Goal: Information Seeking & Learning: Learn about a topic

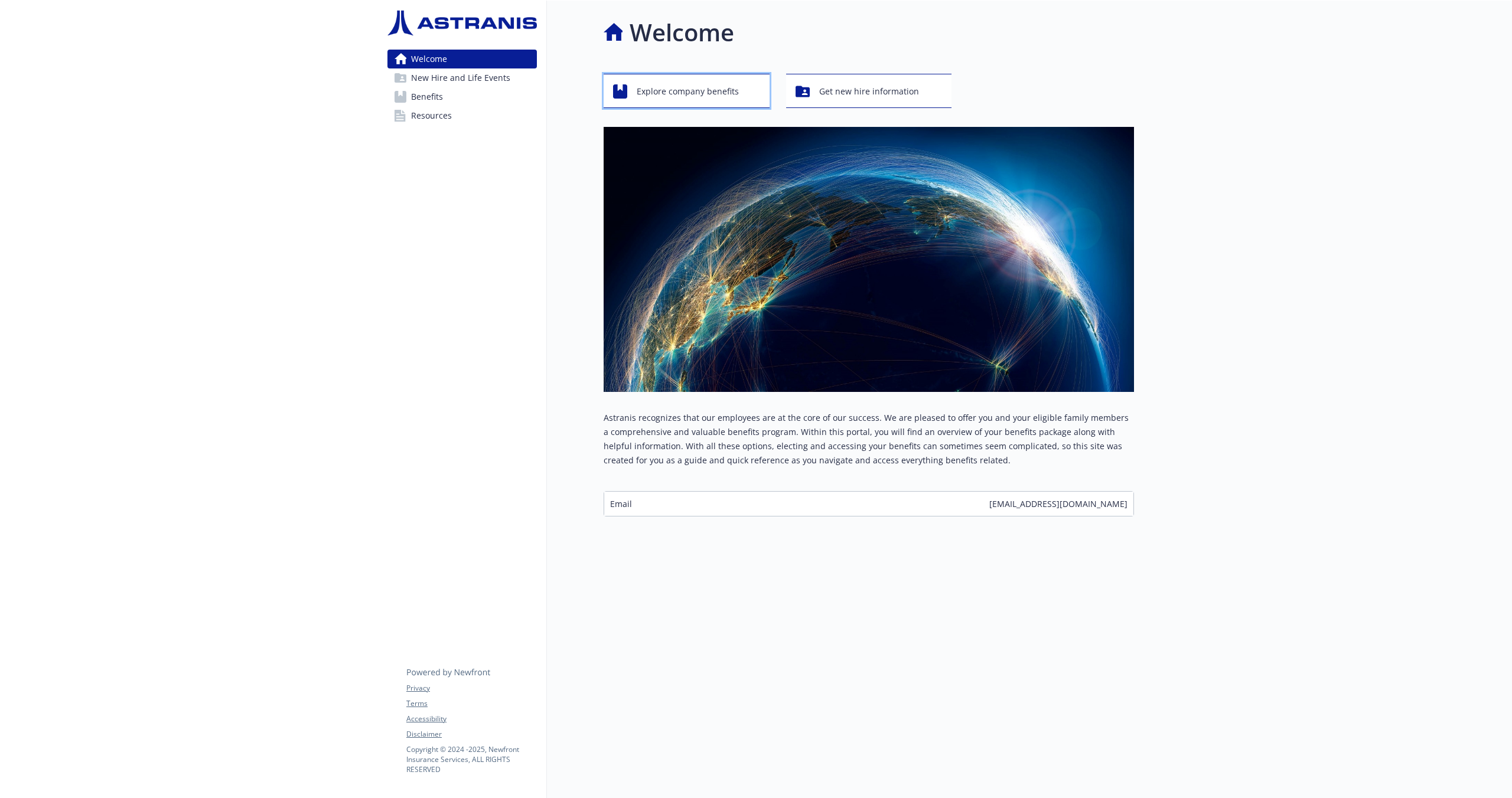
click at [688, 93] on span "Explore company benefits" at bounding box center [688, 91] width 102 height 22
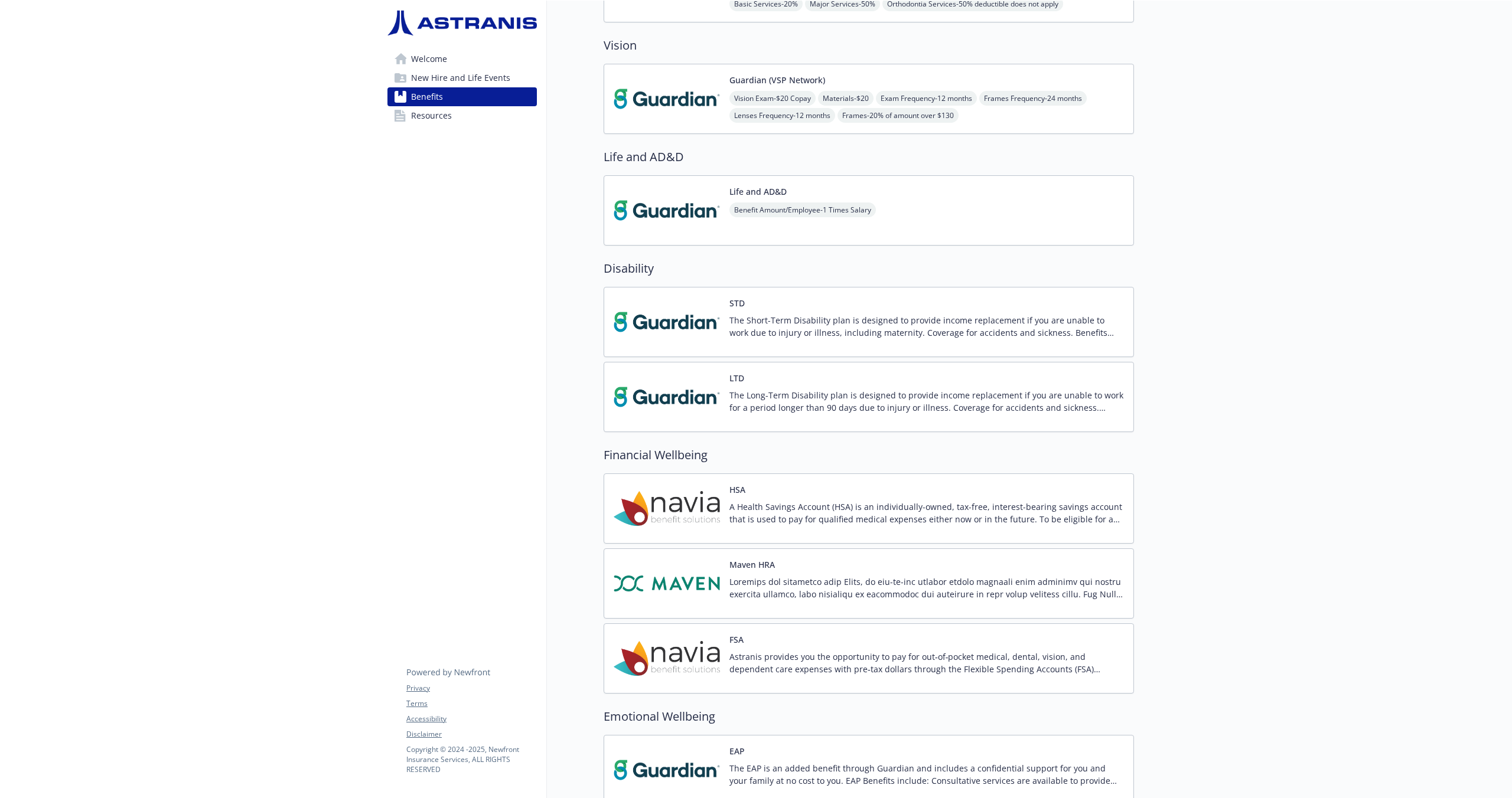
scroll to position [593, 0]
drag, startPoint x: 782, startPoint y: 205, endPoint x: 915, endPoint y: 223, distance: 134.2
click at [781, 205] on span "Benefit Amount/Employee - 1 Times Salary" at bounding box center [802, 207] width 147 height 15
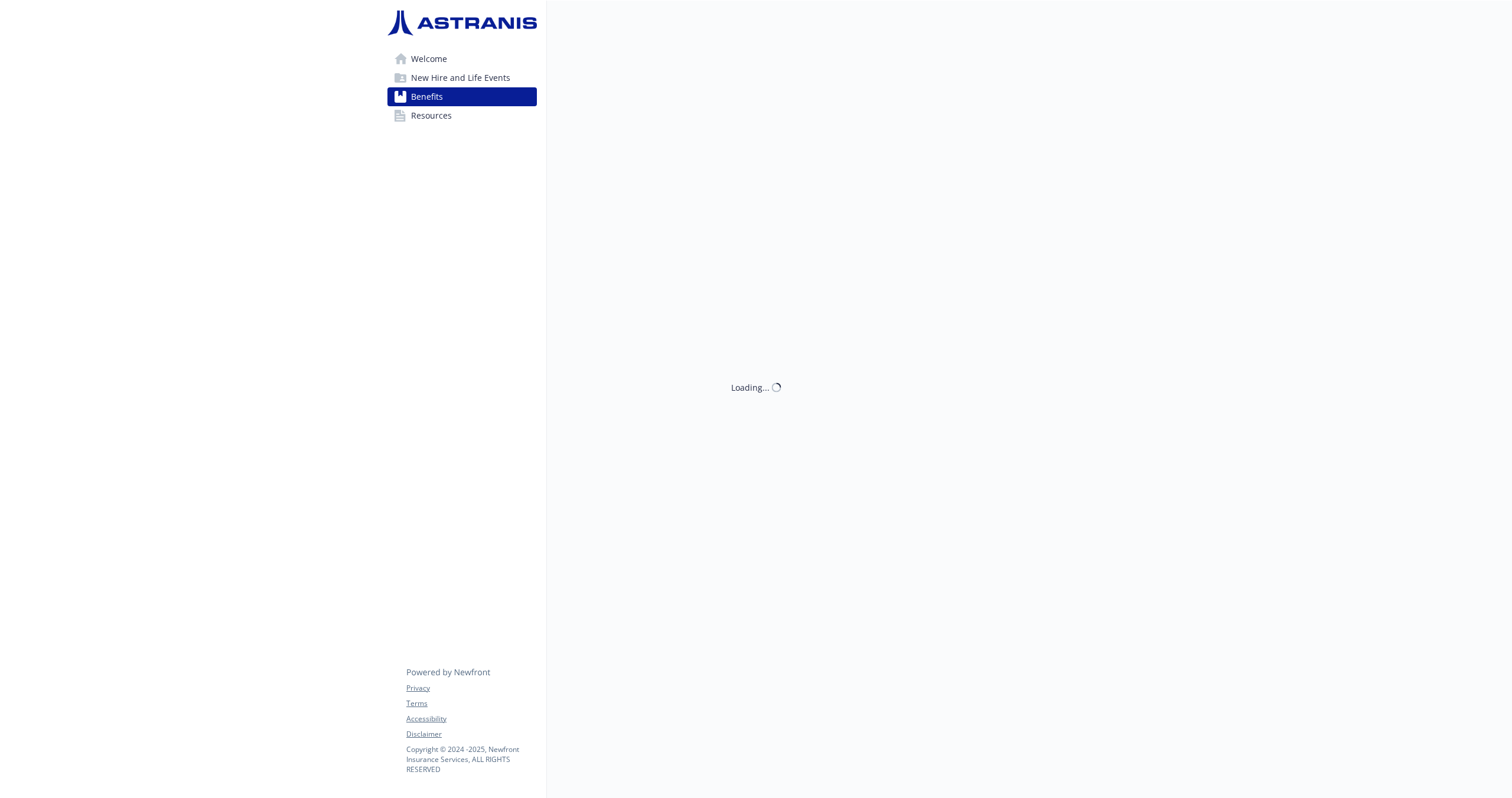
scroll to position [593, 0]
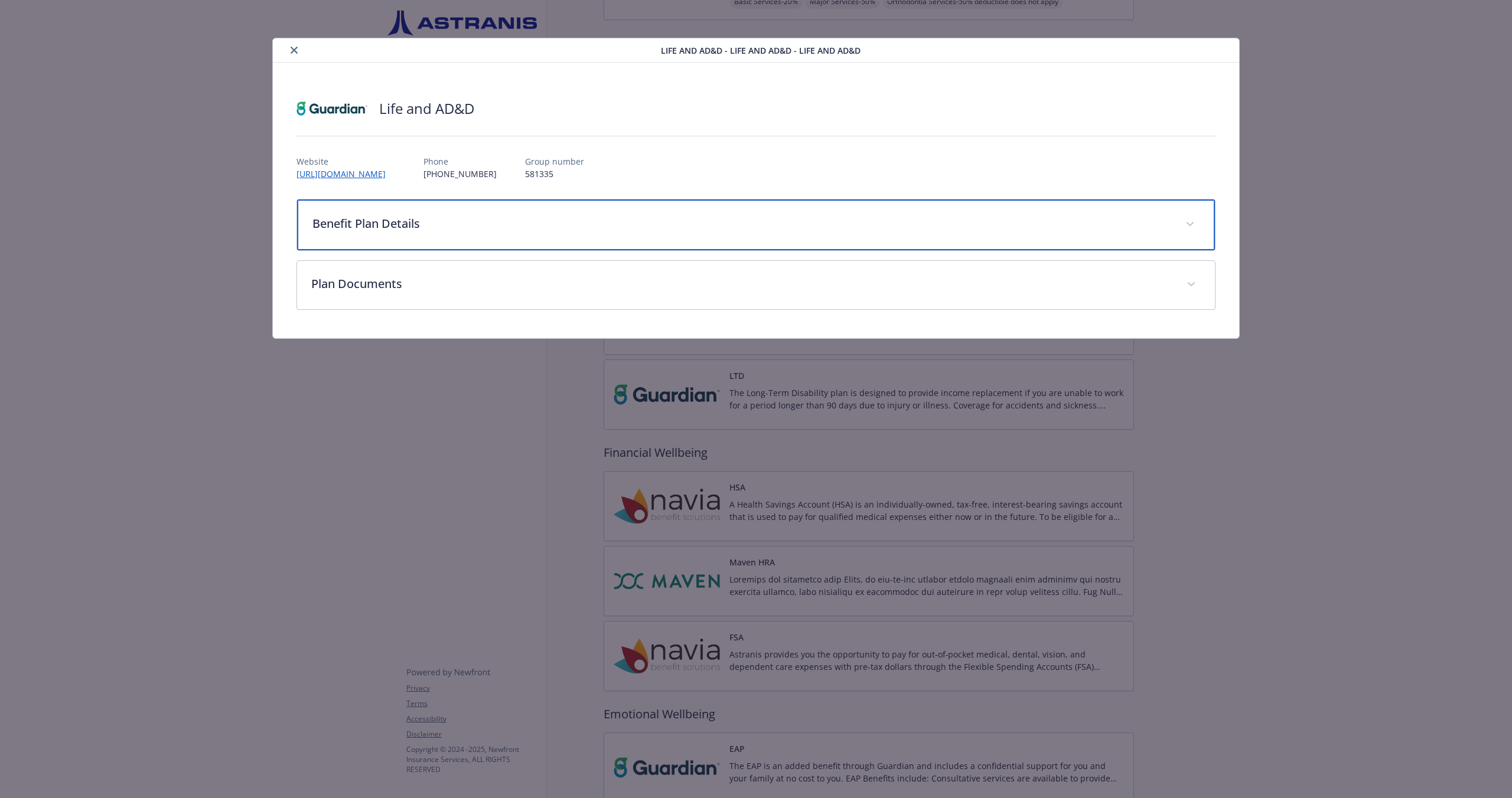
click at [400, 222] on p "Benefit Plan Details" at bounding box center [742, 224] width 859 height 18
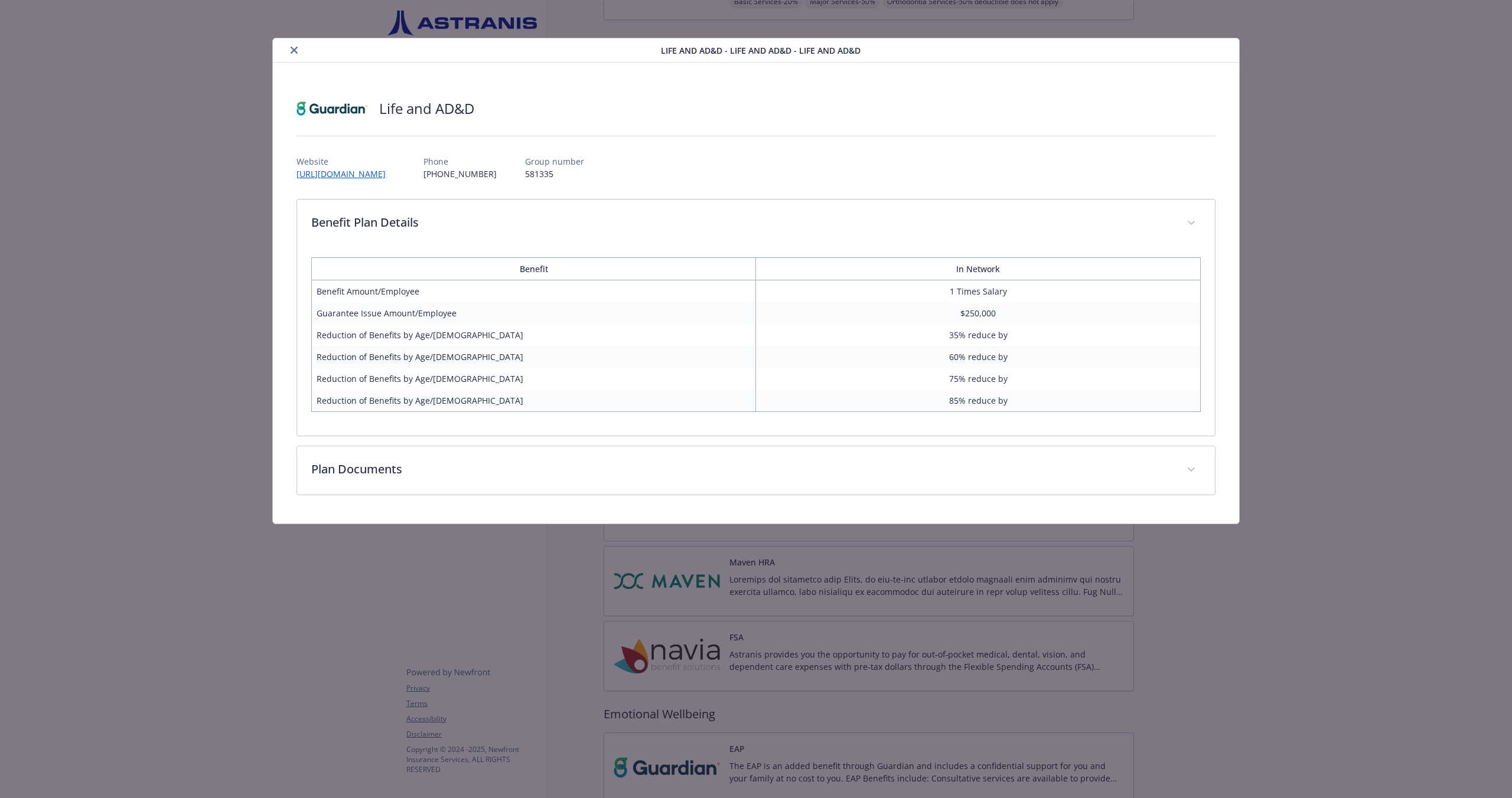
click at [294, 49] on icon "close" at bounding box center [295, 51] width 7 height 7
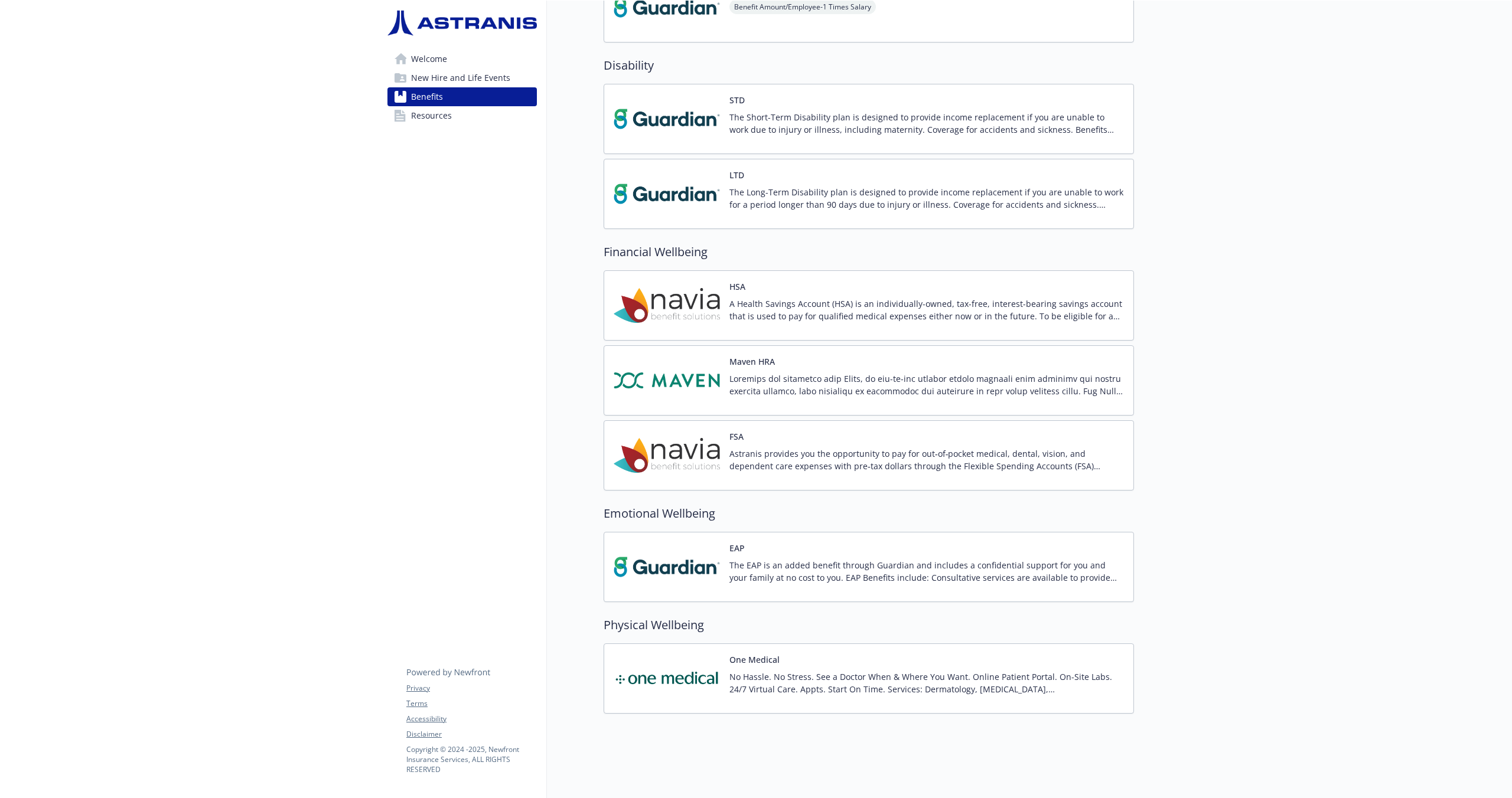
scroll to position [794, 0]
click at [918, 688] on p "No Hassle. No Stress. See a Doctor When & Where You Want. Online Patient Portal…" at bounding box center [926, 682] width 394 height 25
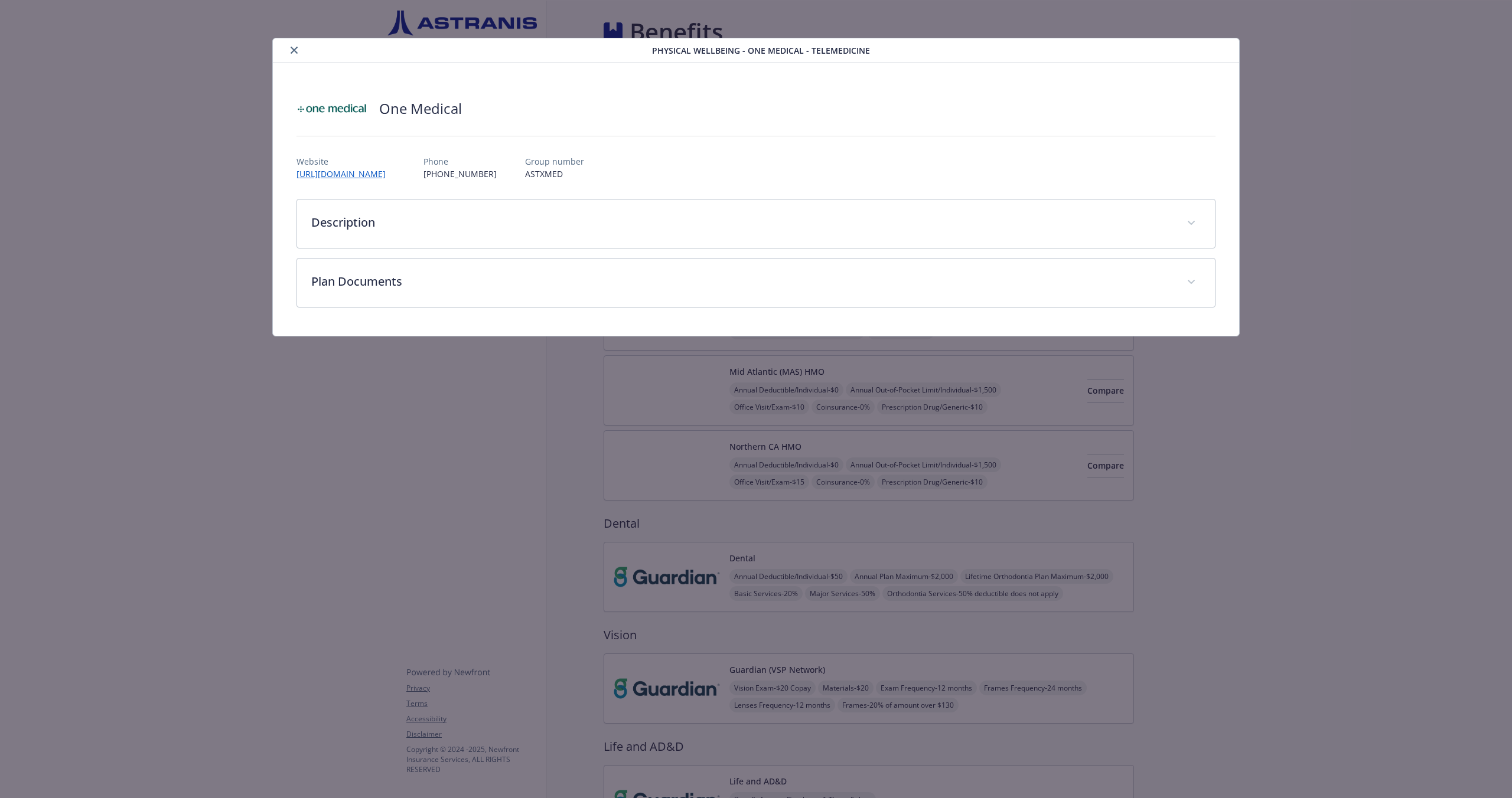
scroll to position [794, 0]
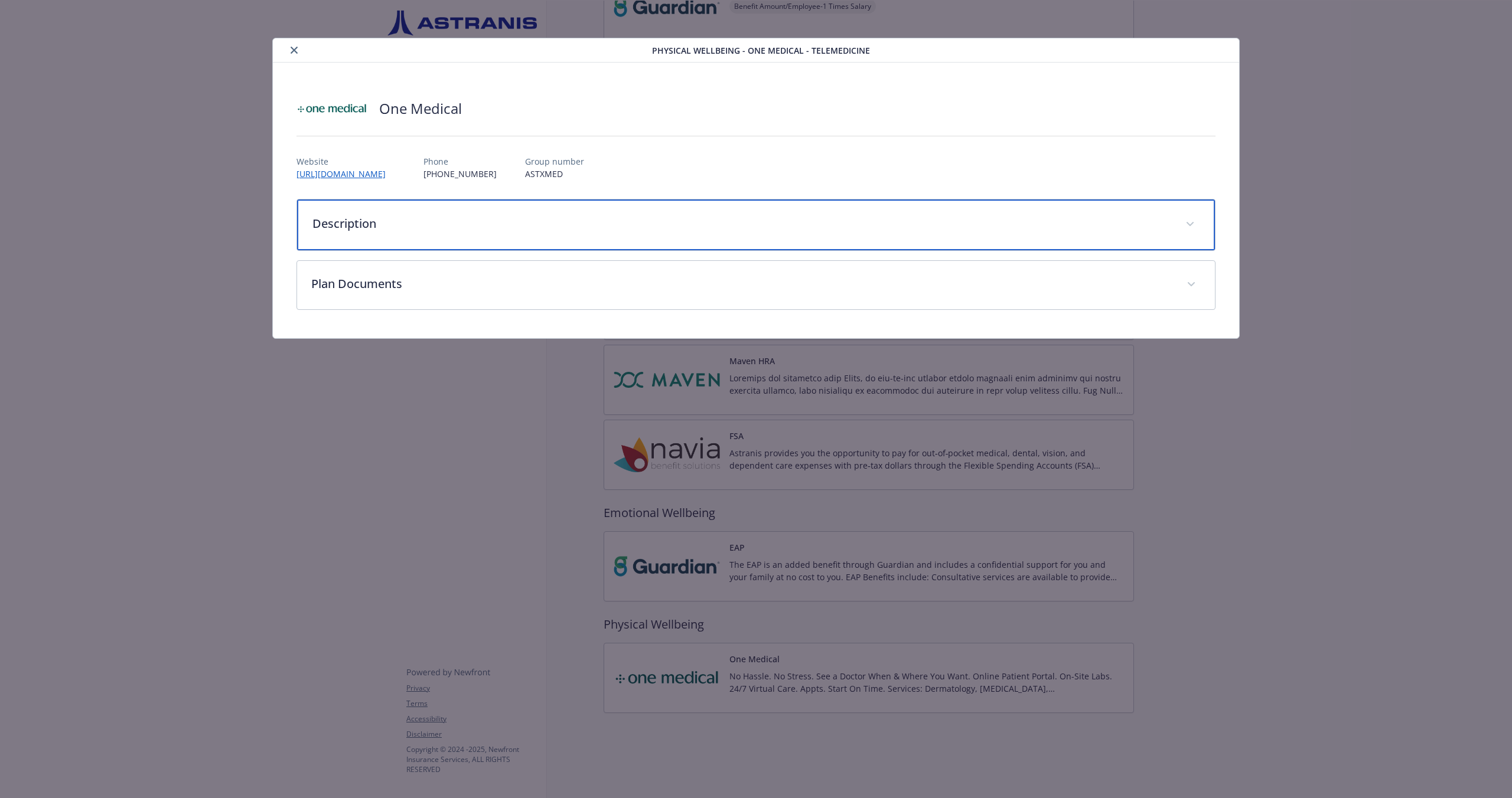
click at [345, 229] on p "Description" at bounding box center [742, 224] width 859 height 18
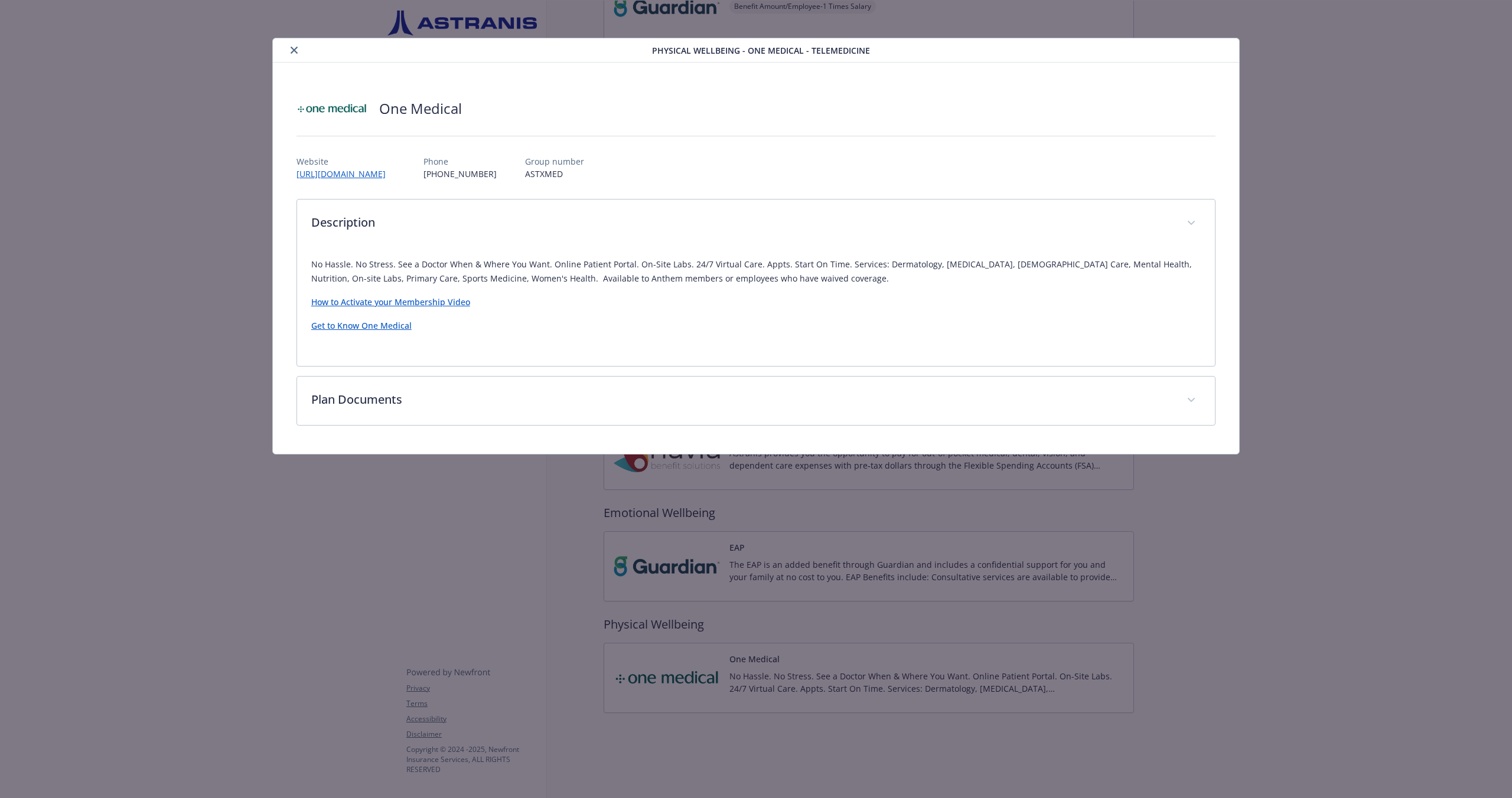
drag, startPoint x: 292, startPoint y: 49, endPoint x: 334, endPoint y: 66, distance: 45.3
click at [292, 50] on icon "close" at bounding box center [295, 51] width 7 height 7
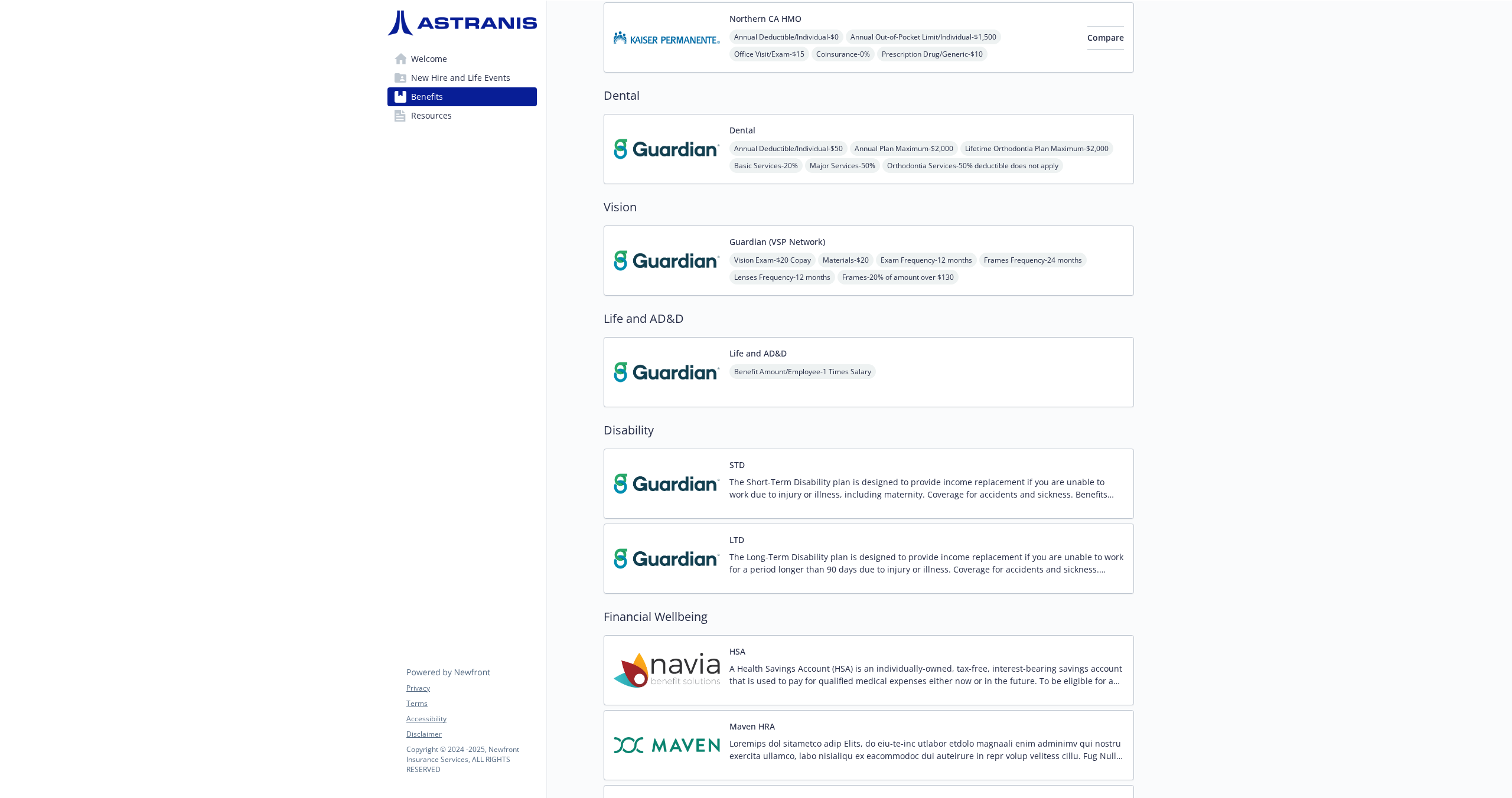
scroll to position [422, 0]
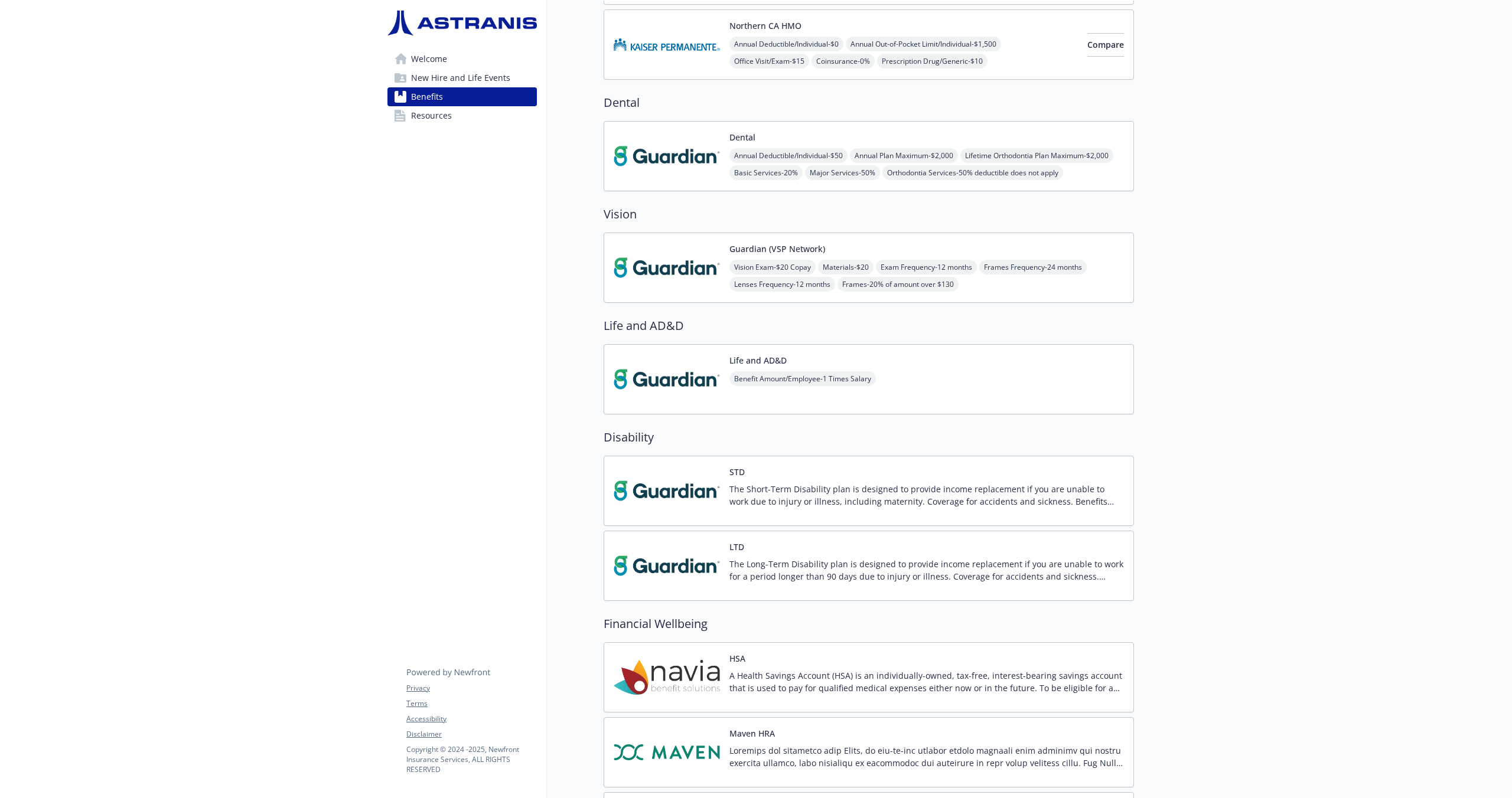
click at [455, 79] on span "New Hire and Life Events" at bounding box center [461, 77] width 99 height 19
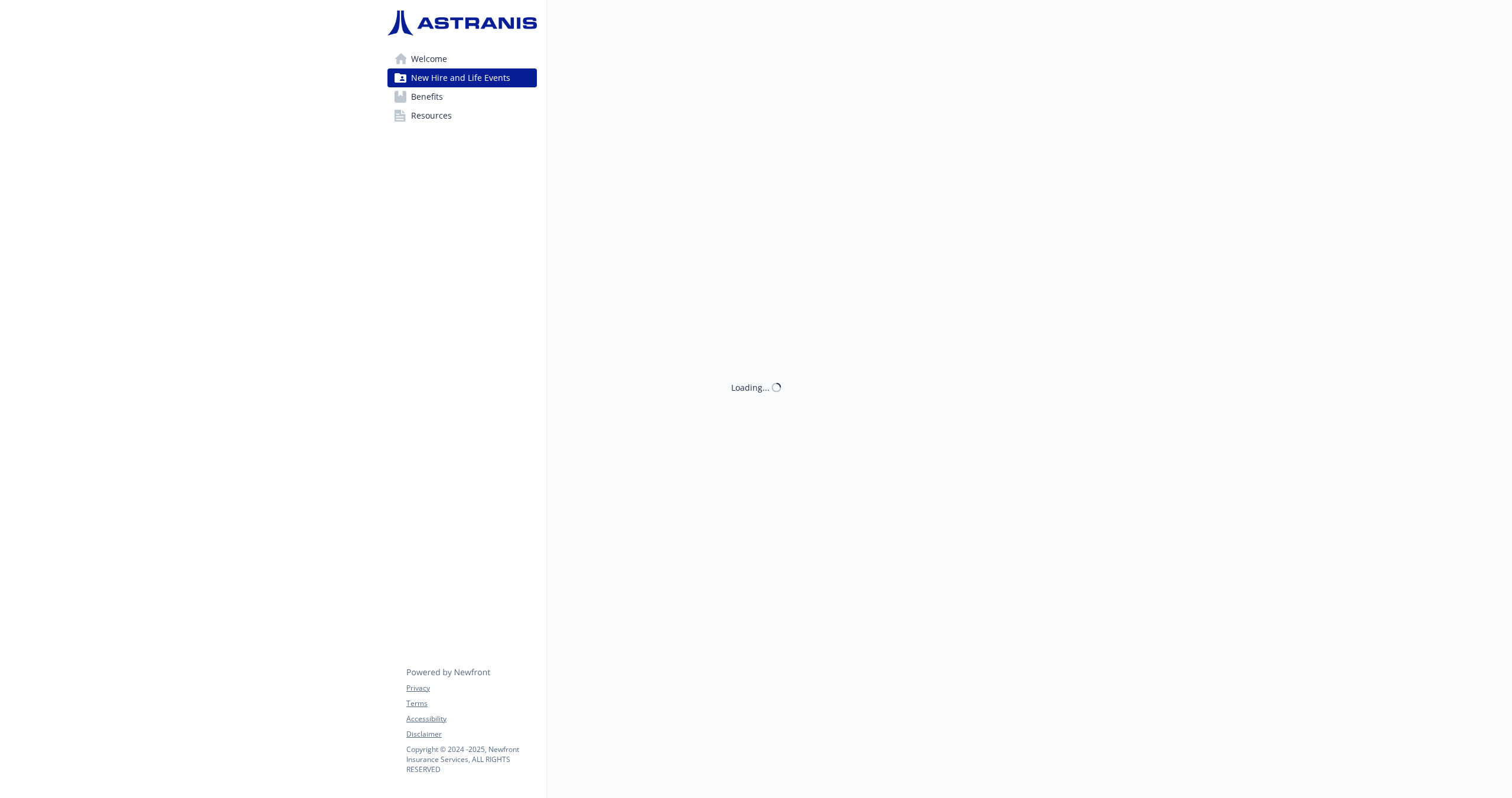
scroll to position [1, 0]
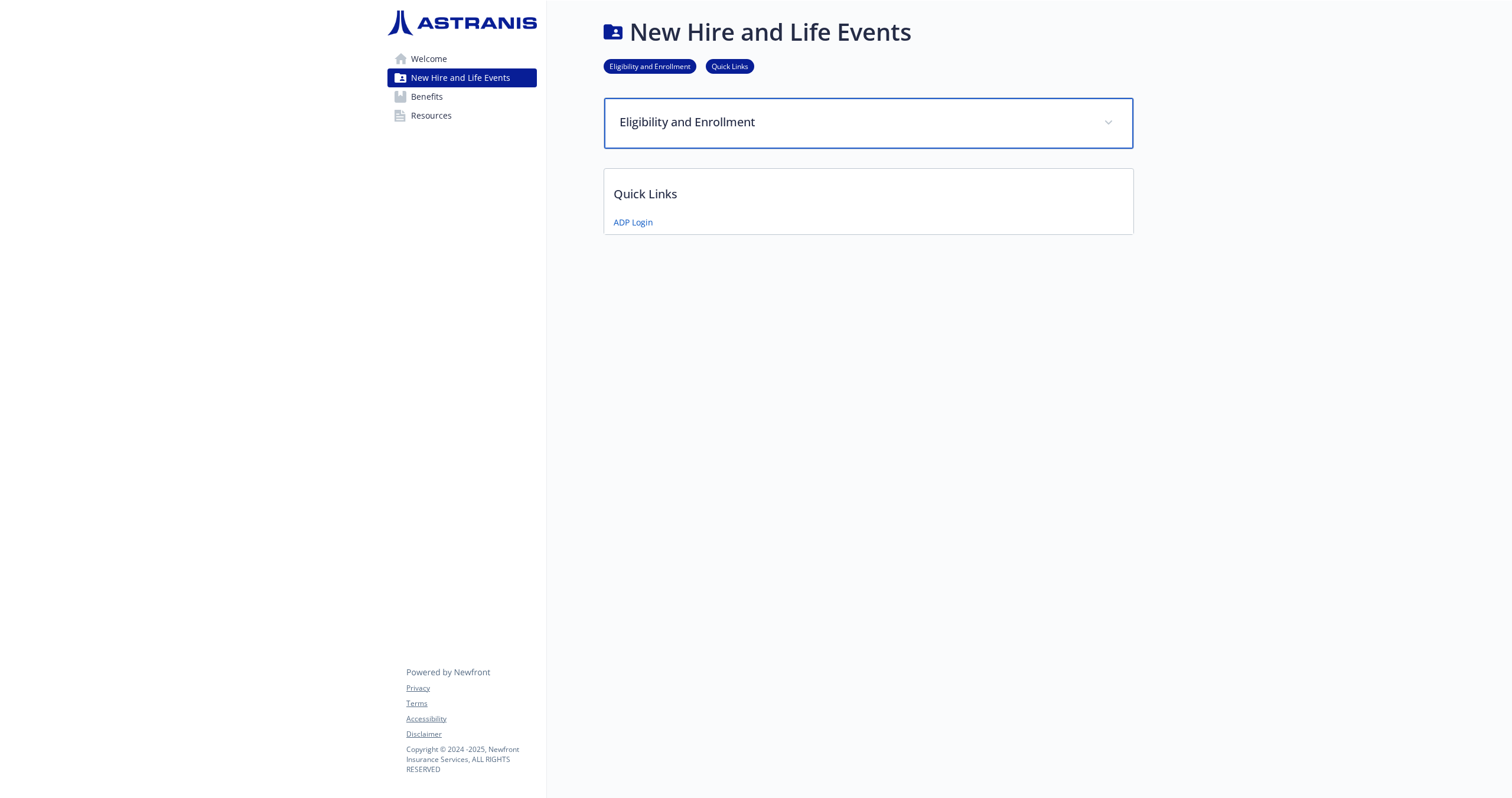
click at [1109, 122] on icon at bounding box center [1109, 123] width 7 height 4
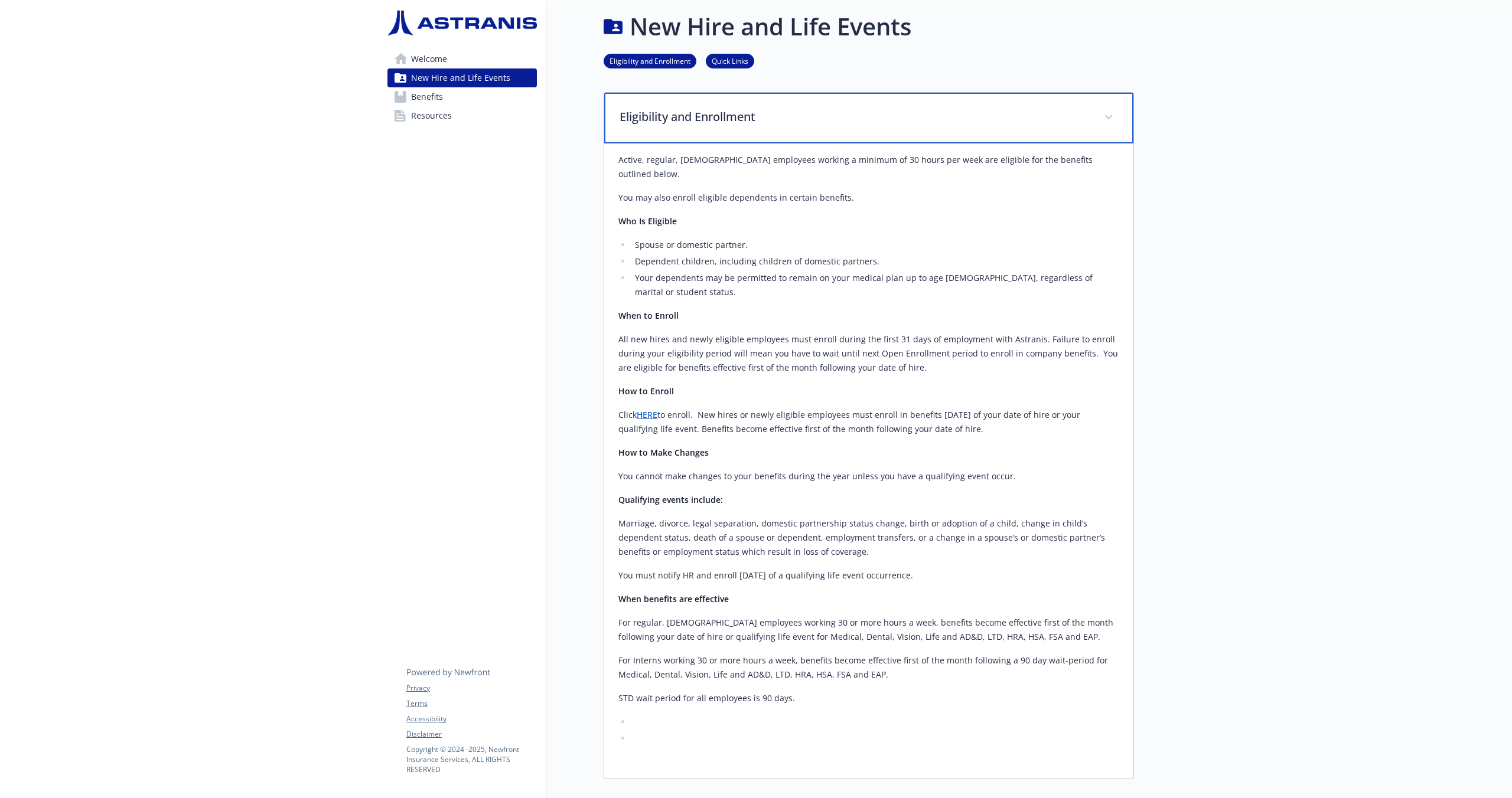
scroll to position [0, 0]
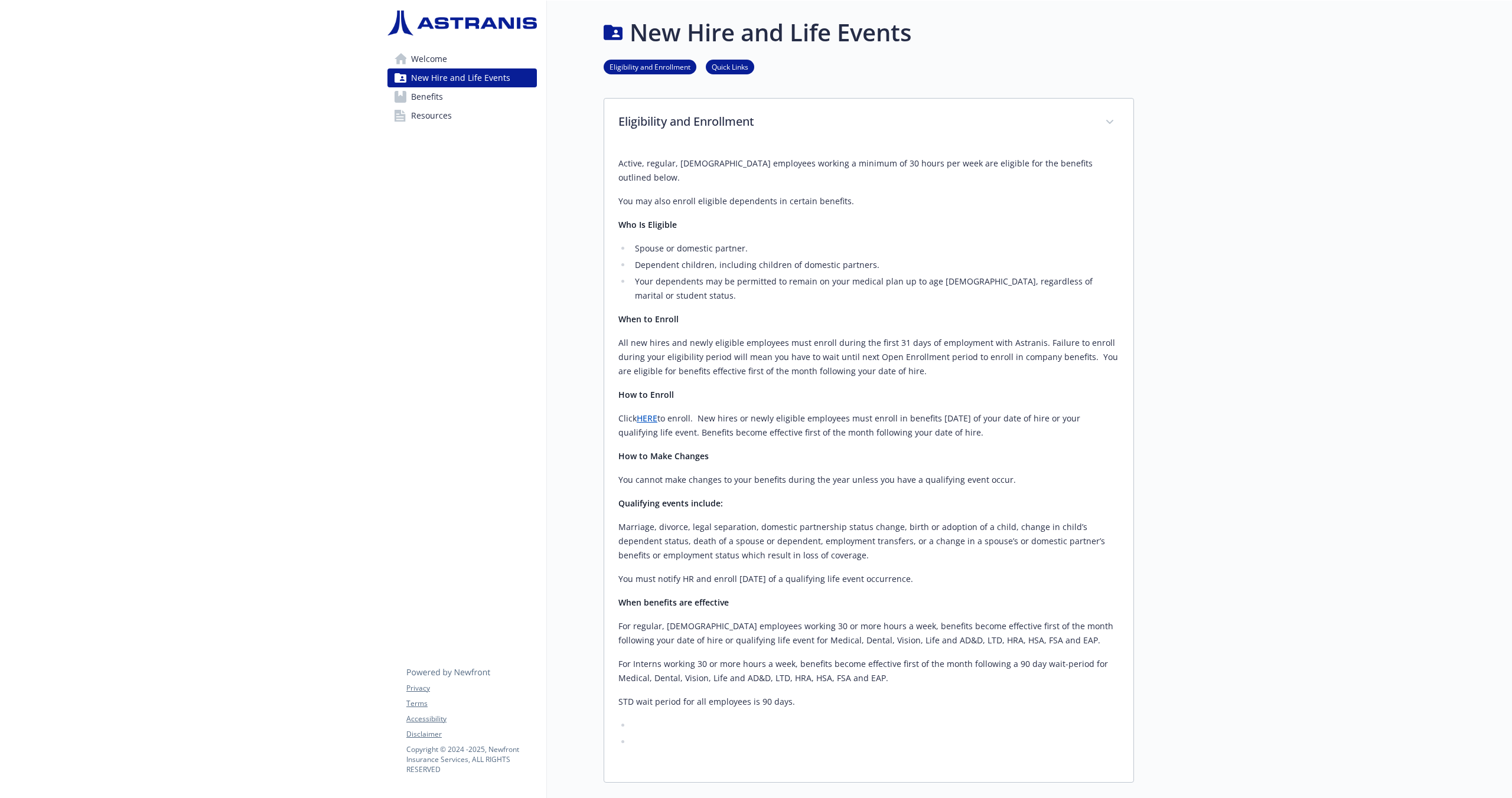
click at [431, 99] on span "Benefits" at bounding box center [427, 96] width 32 height 19
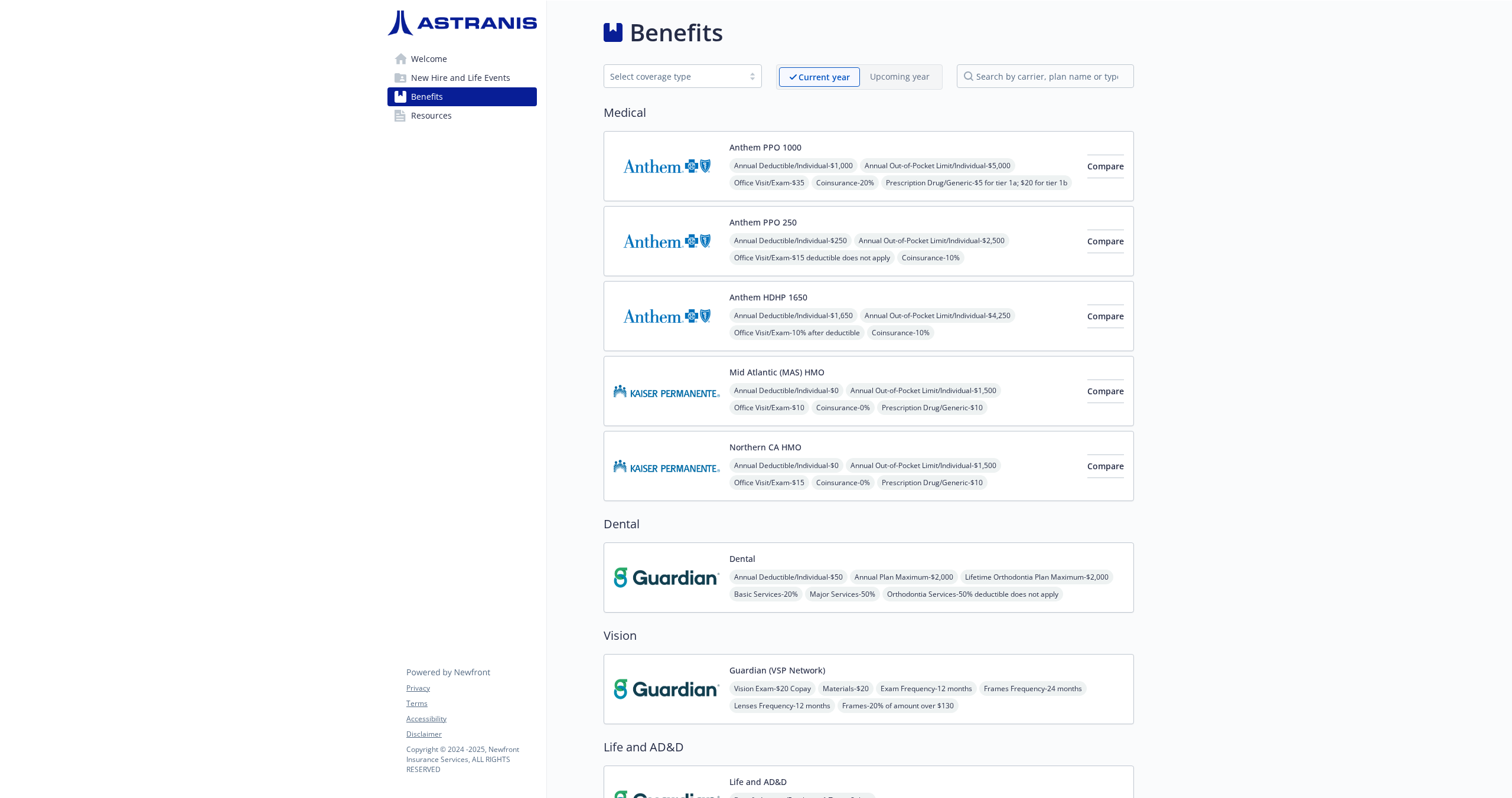
scroll to position [4, 0]
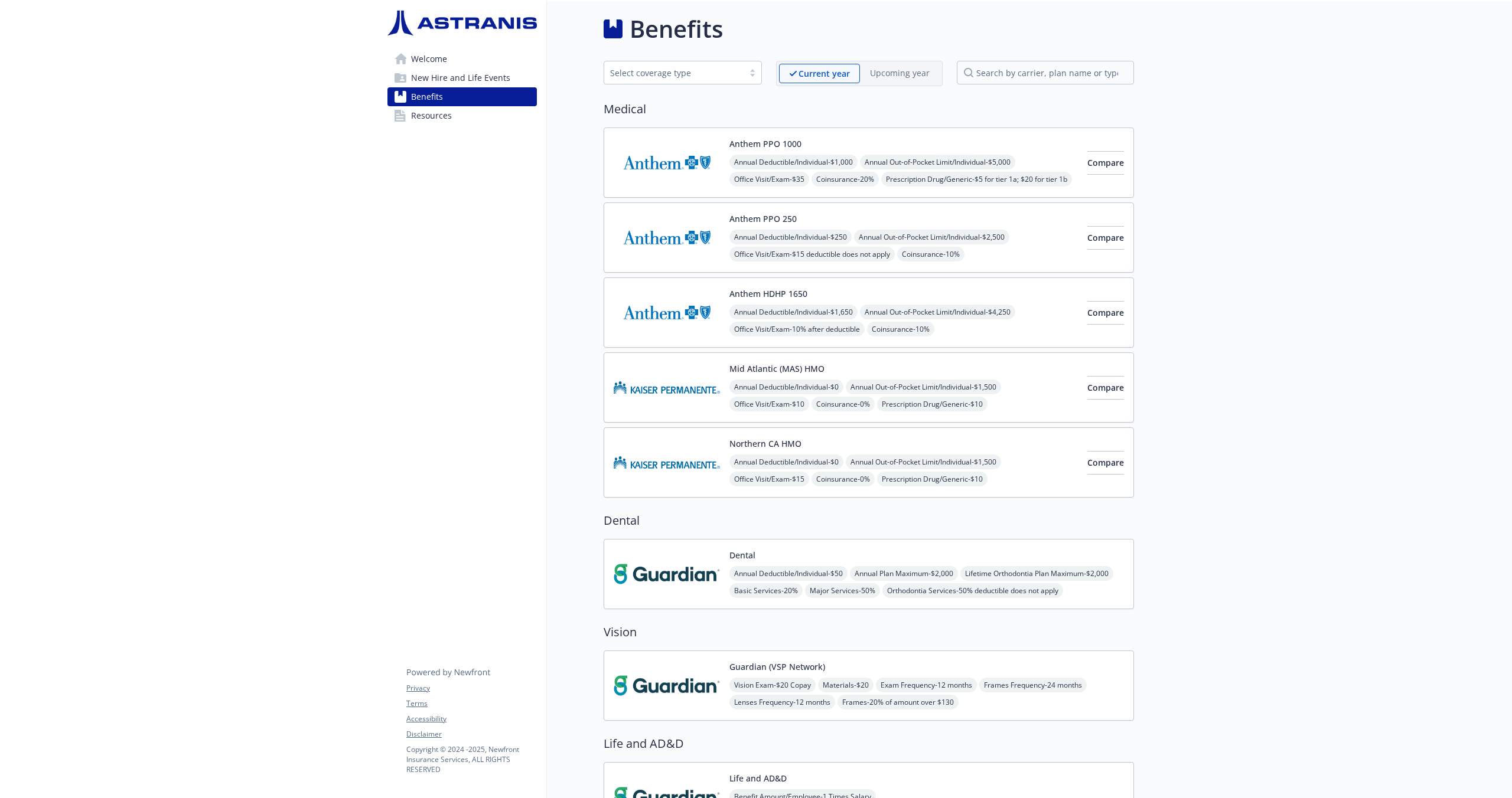
click at [426, 116] on span "Resources" at bounding box center [432, 115] width 41 height 19
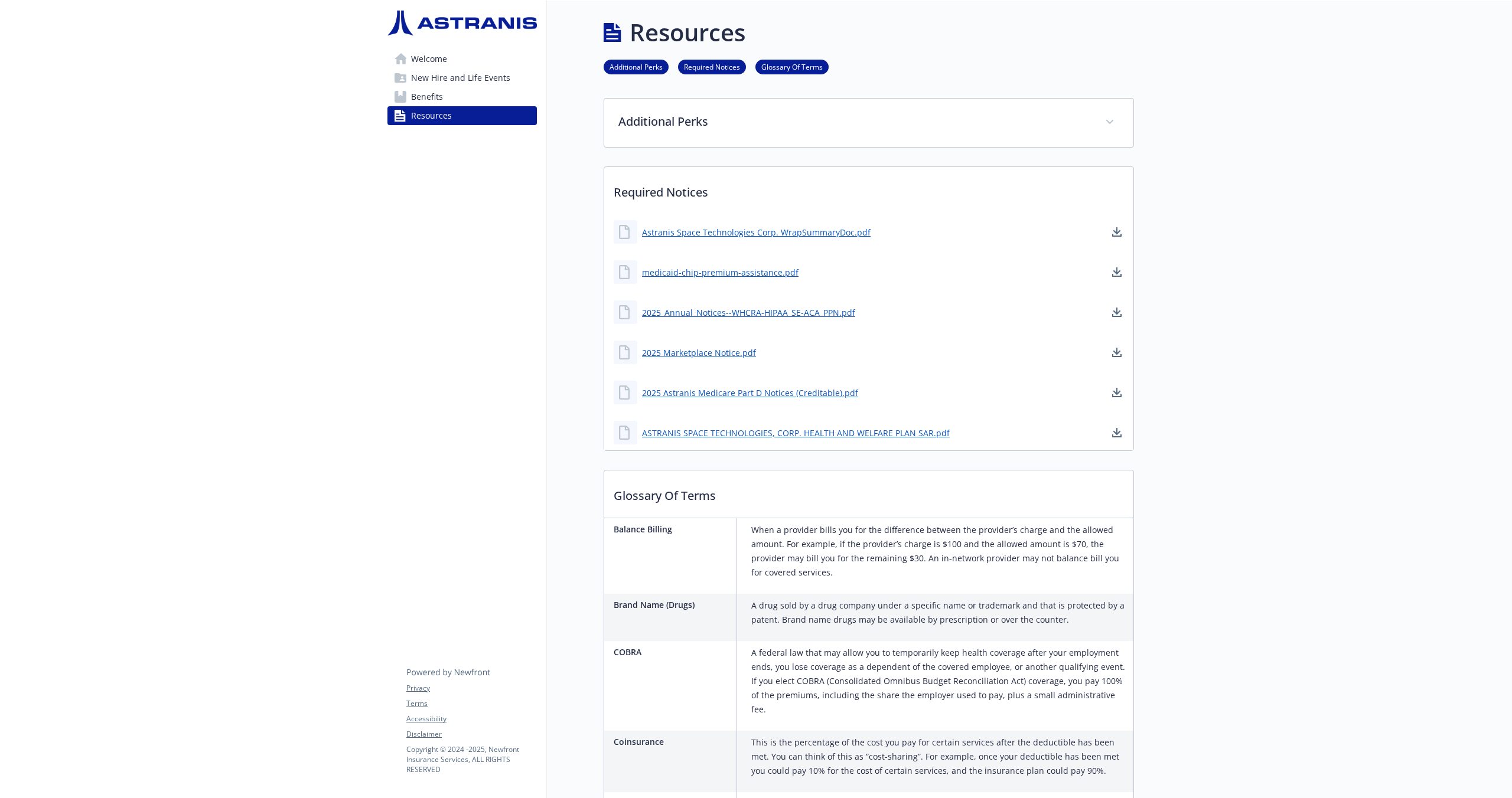
click at [432, 57] on span "Welcome" at bounding box center [429, 59] width 36 height 19
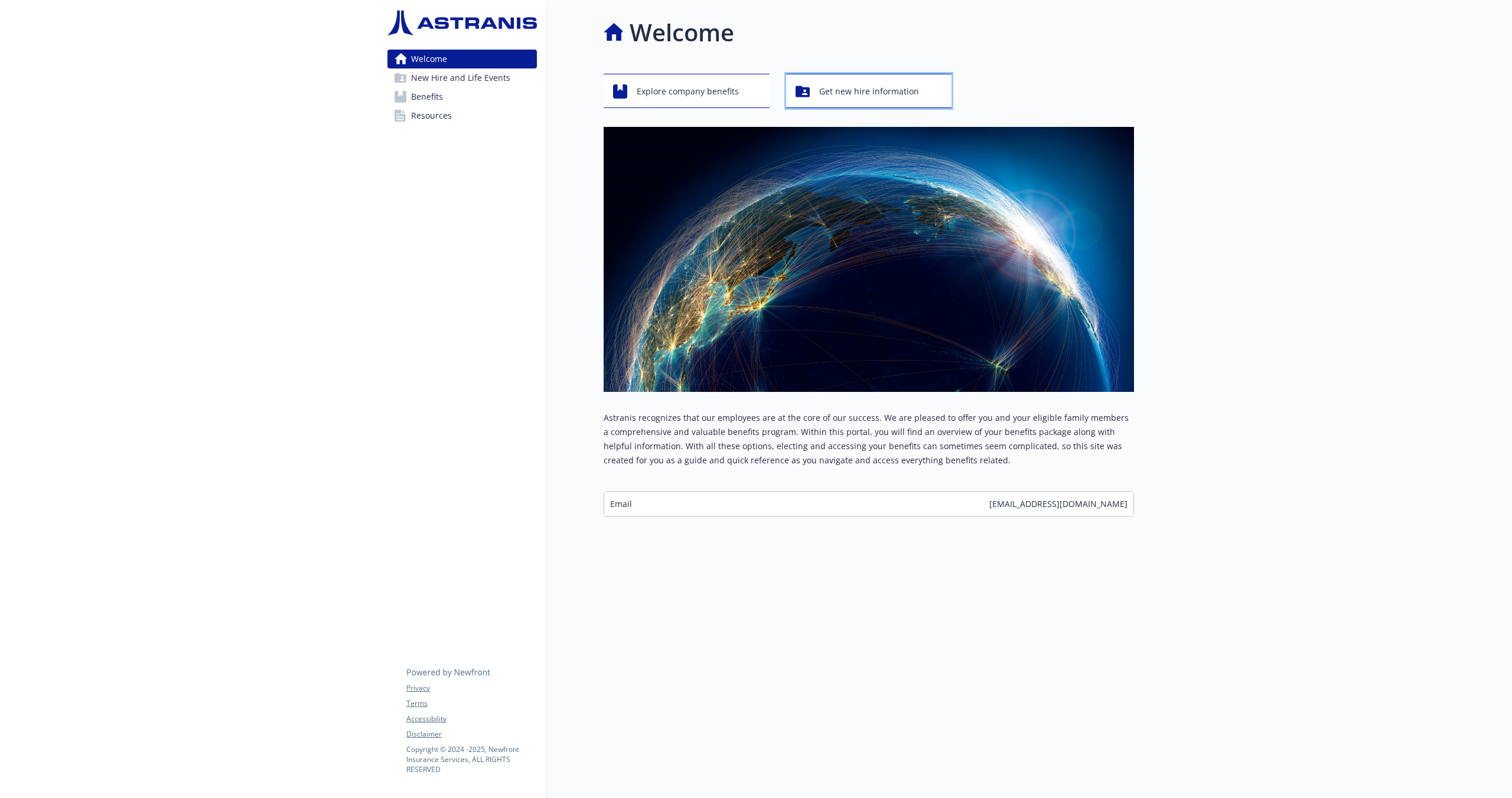
click at [881, 89] on span "Get new hire information" at bounding box center [869, 91] width 100 height 22
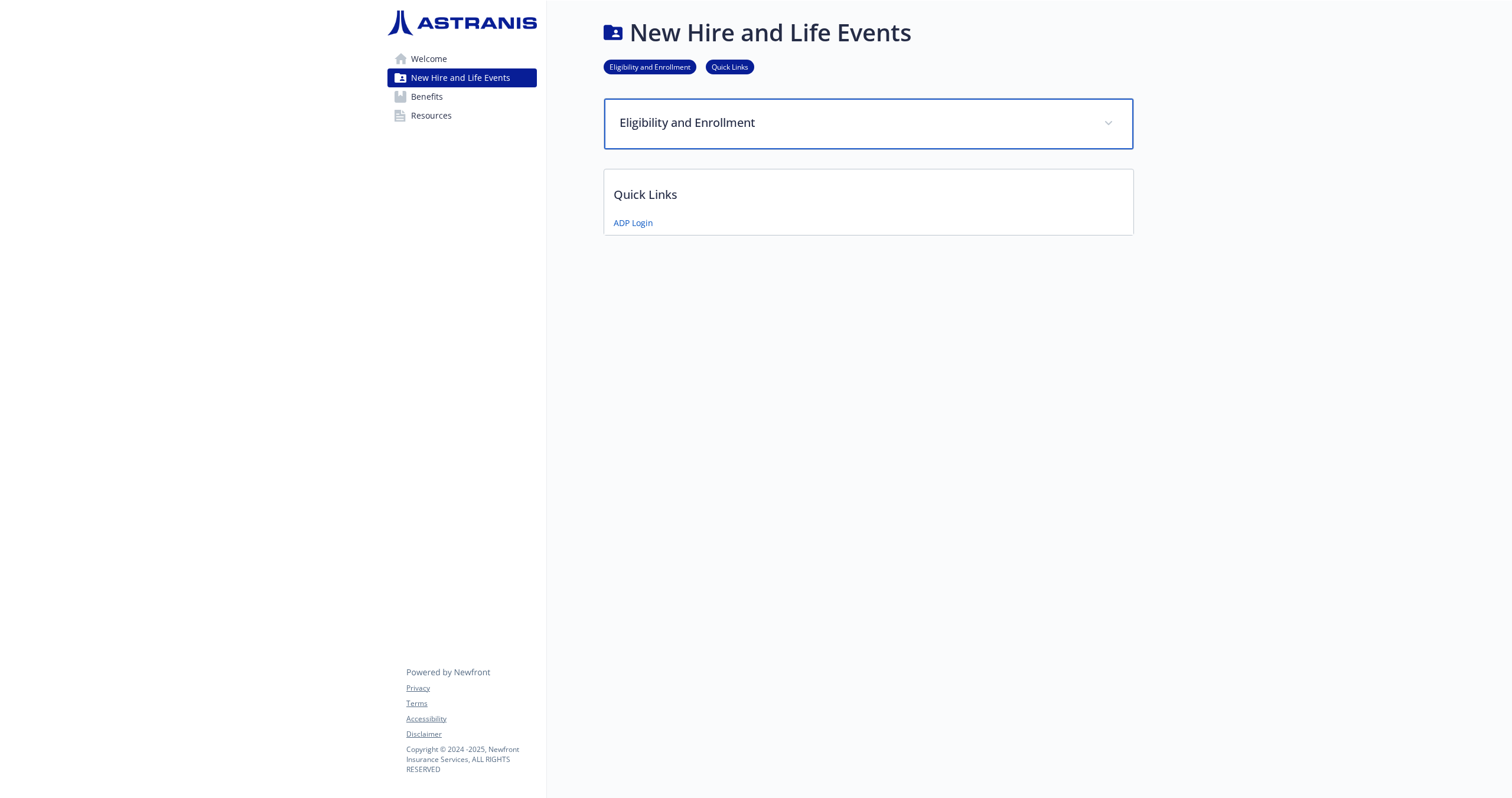
click at [1107, 120] on span at bounding box center [1108, 123] width 19 height 19
